Goal: Task Accomplishment & Management: Use online tool/utility

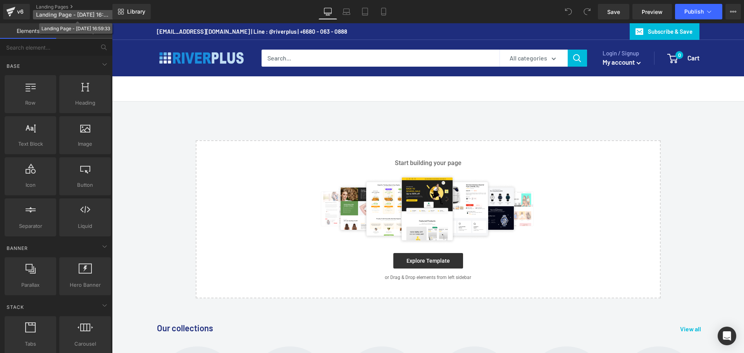
click at [89, 12] on span "Landing Page - [DATE] 16:59:33" at bounding box center [73, 15] width 74 height 6
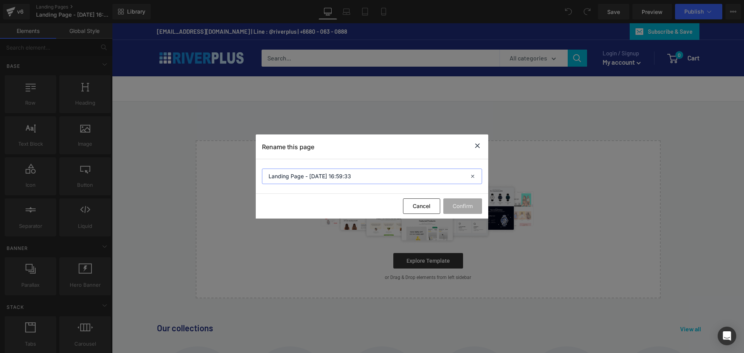
click at [361, 176] on input "Landing Page - [DATE] 16:59:33" at bounding box center [372, 176] width 220 height 15
paste input "Milesight [GEOGRAPHIC_DATA] | Authorized Partner by Riverplus"
type input "Milesight [GEOGRAPHIC_DATA] | Authorized Partner by Riverplus"
click at [456, 203] on button "Confirm" at bounding box center [462, 205] width 39 height 15
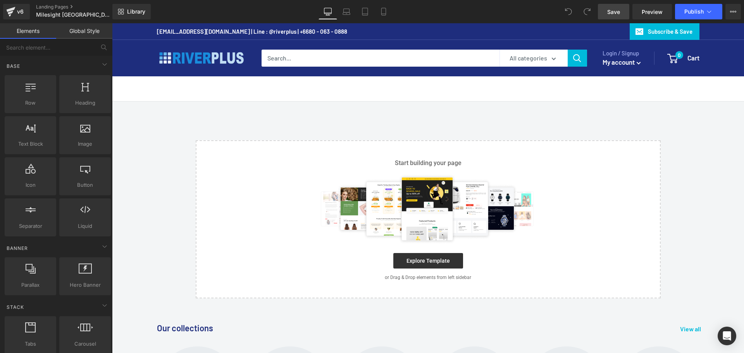
click at [613, 9] on span "Save" at bounding box center [613, 12] width 13 height 8
click at [698, 208] on div "Select your layout" at bounding box center [428, 219] width 632 height 158
click at [666, 133] on main "Select your layout" at bounding box center [428, 199] width 632 height 197
click at [171, 125] on main "Select your layout" at bounding box center [428, 199] width 632 height 197
